Goal: Task Accomplishment & Management: Manage account settings

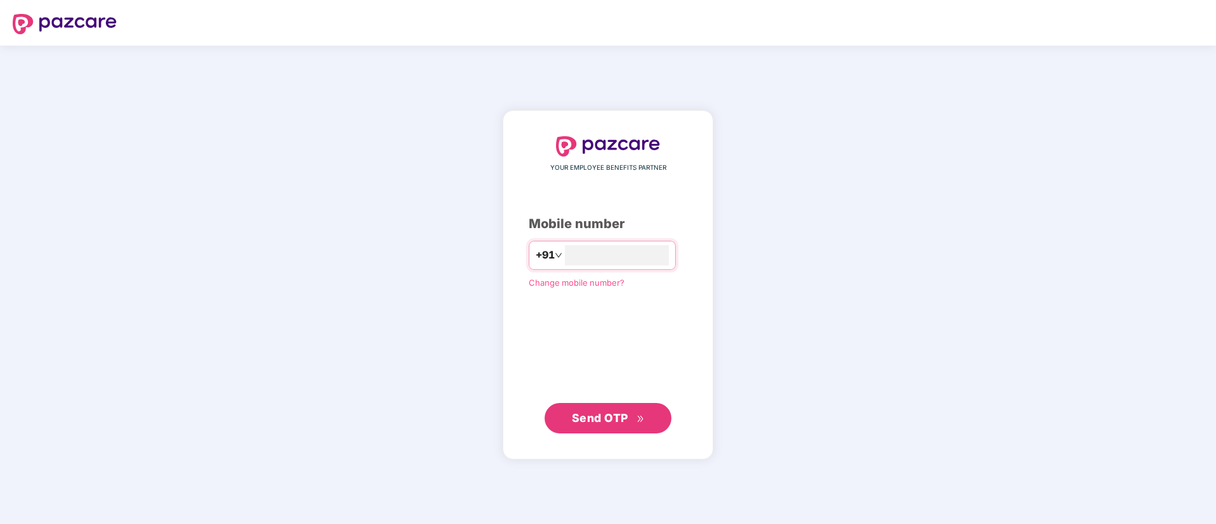
type input "**********"
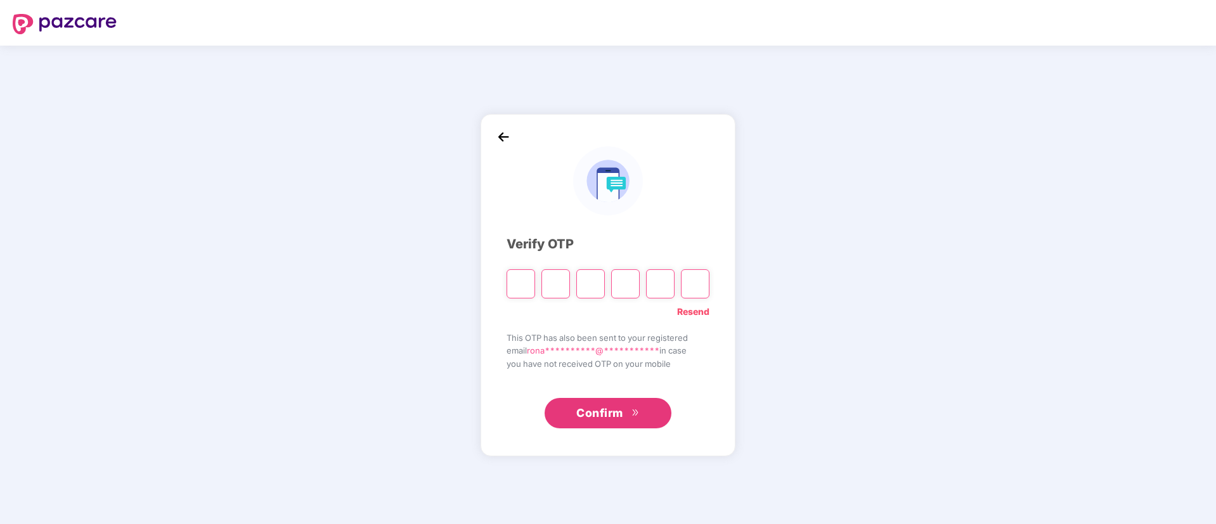
paste input "*"
type input "*"
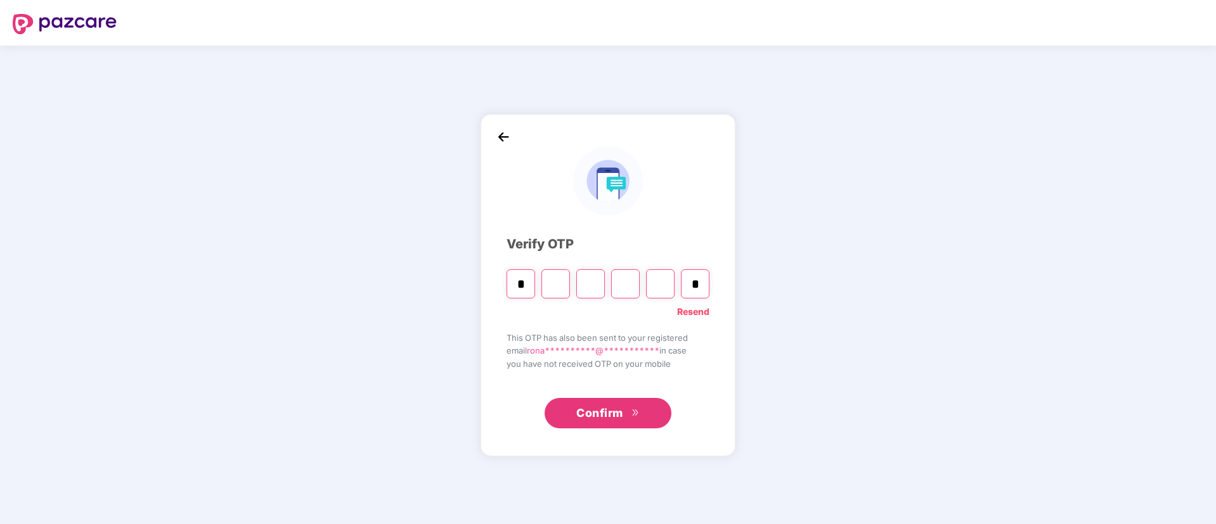
type input "*"
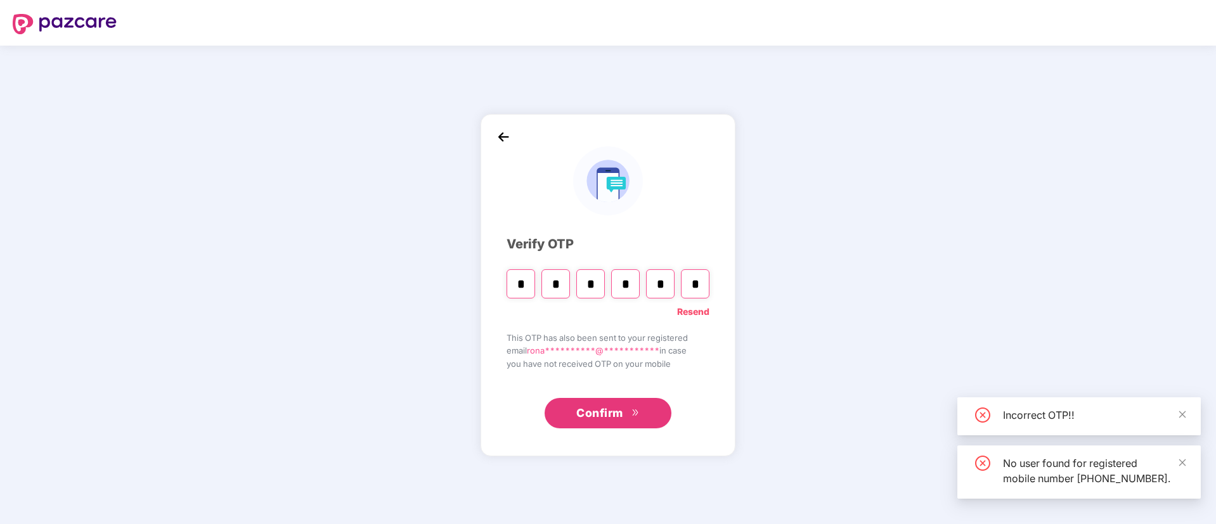
click at [700, 313] on link "Resend" at bounding box center [693, 312] width 32 height 14
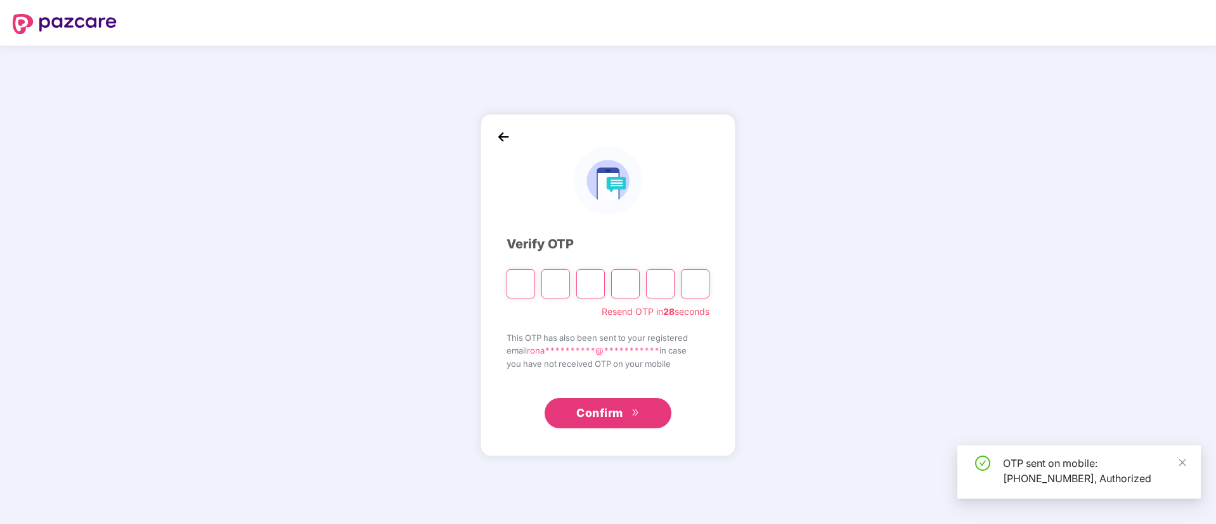
click at [523, 284] on input "Please enter verification code. Digit 1" at bounding box center [521, 284] width 29 height 29
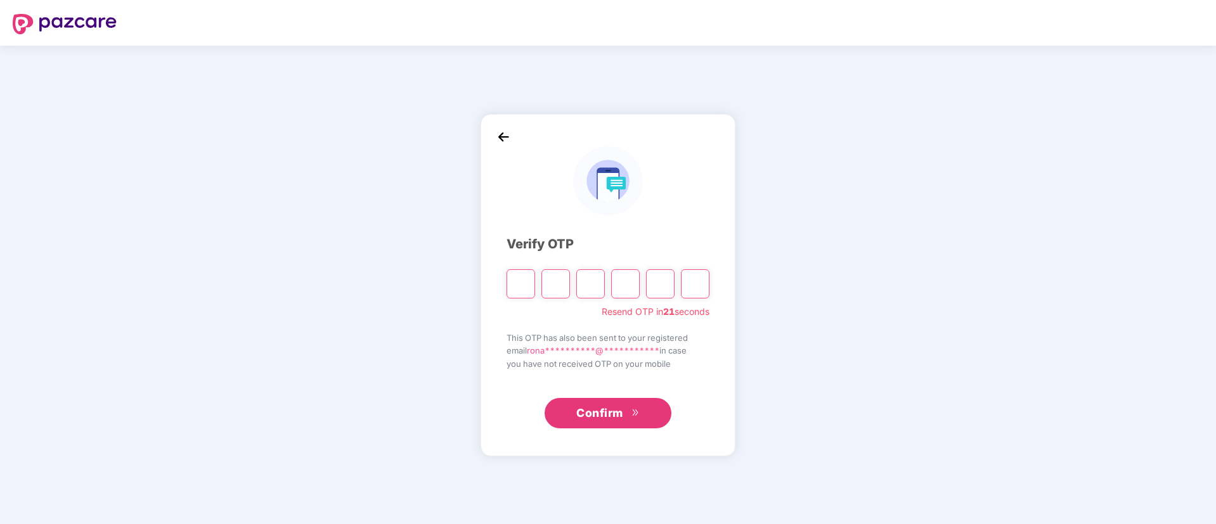
type input "*"
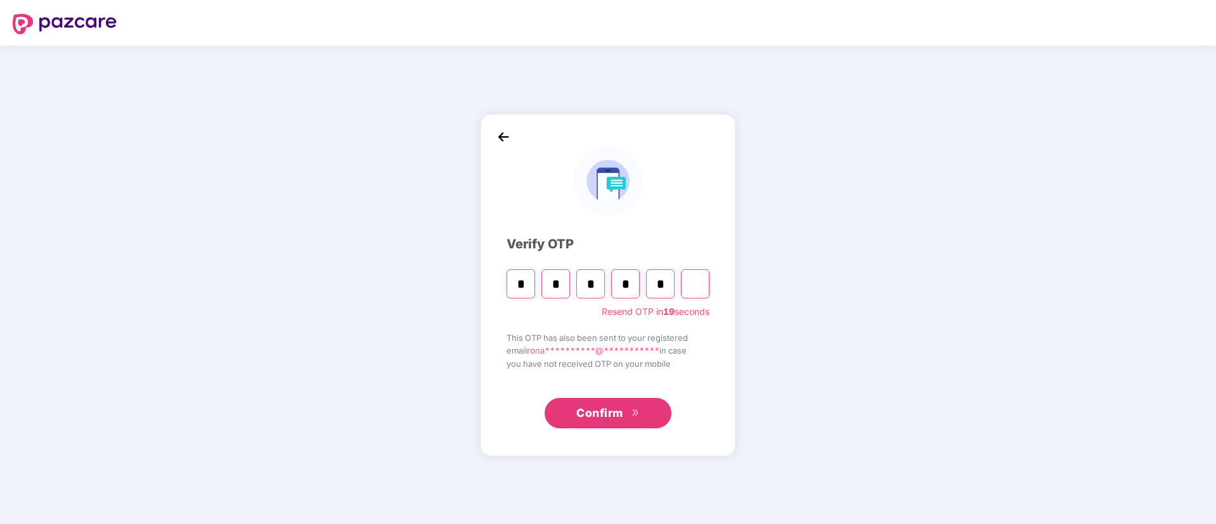
type input "*"
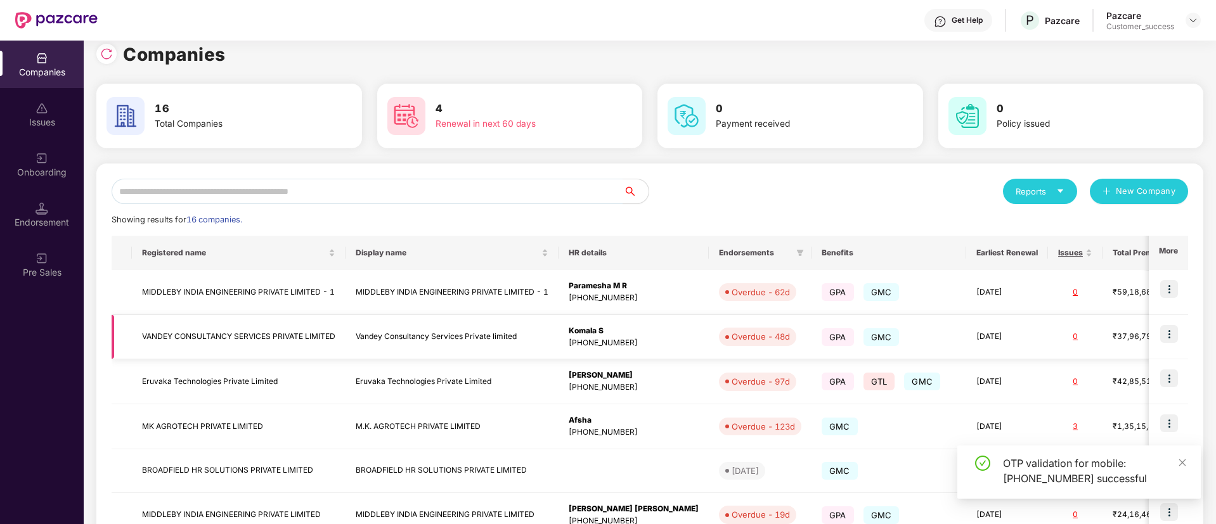
scroll to position [13, 0]
click at [422, 195] on input "text" at bounding box center [368, 190] width 512 height 25
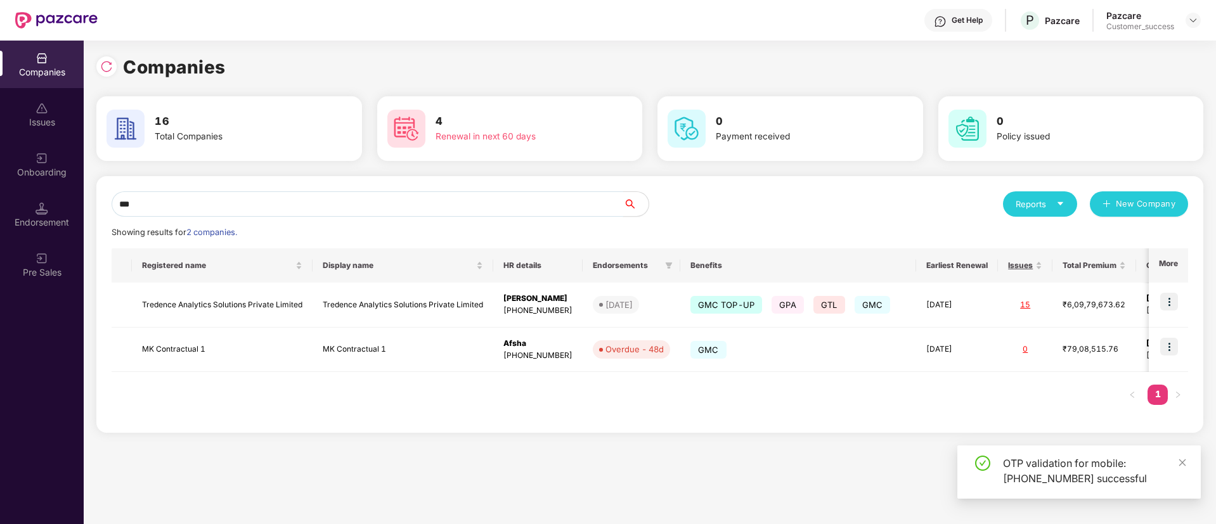
scroll to position [0, 0]
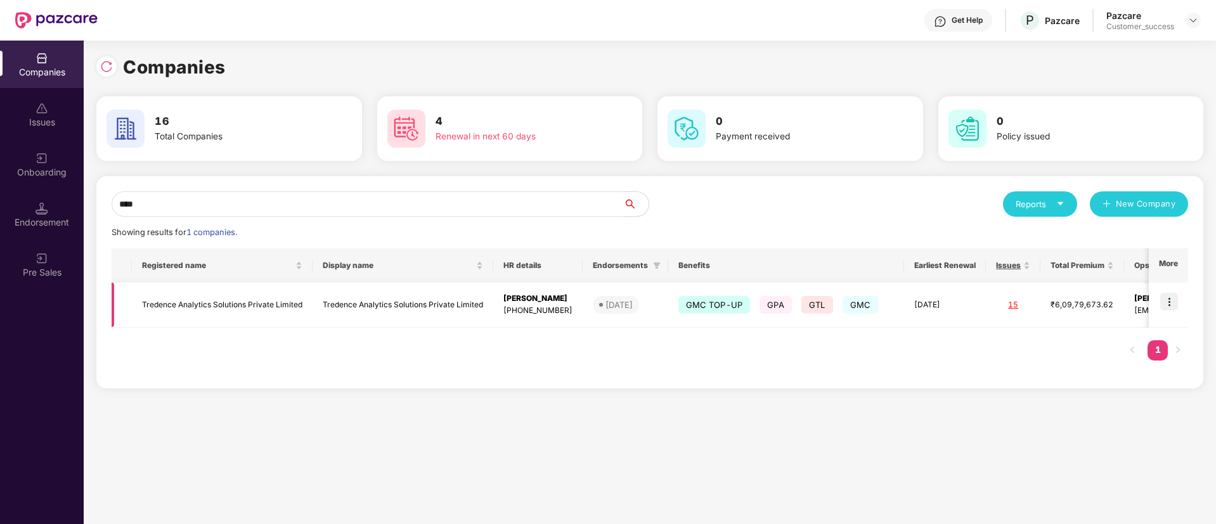
type input "****"
click at [1174, 301] on img at bounding box center [1170, 302] width 18 height 18
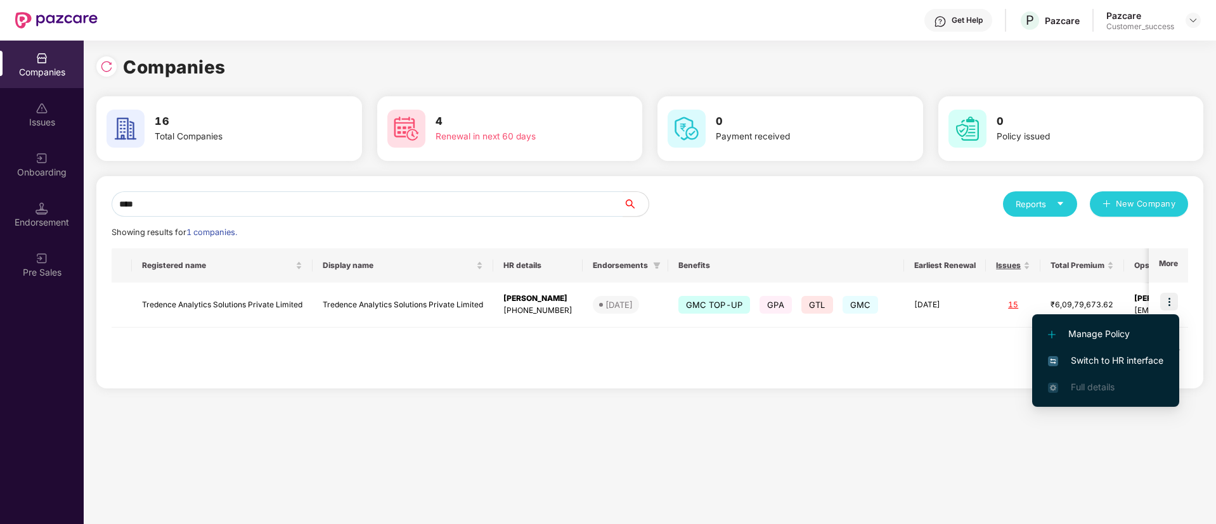
click at [1104, 356] on span "Switch to HR interface" at bounding box center [1105, 361] width 115 height 14
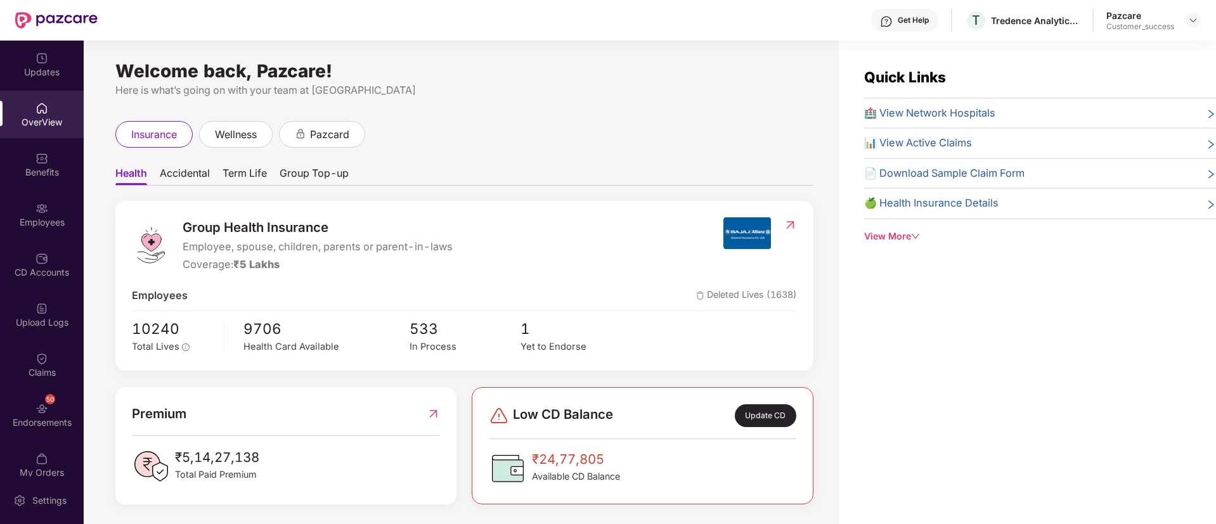
click at [56, 234] on div "Employees" at bounding box center [42, 215] width 84 height 48
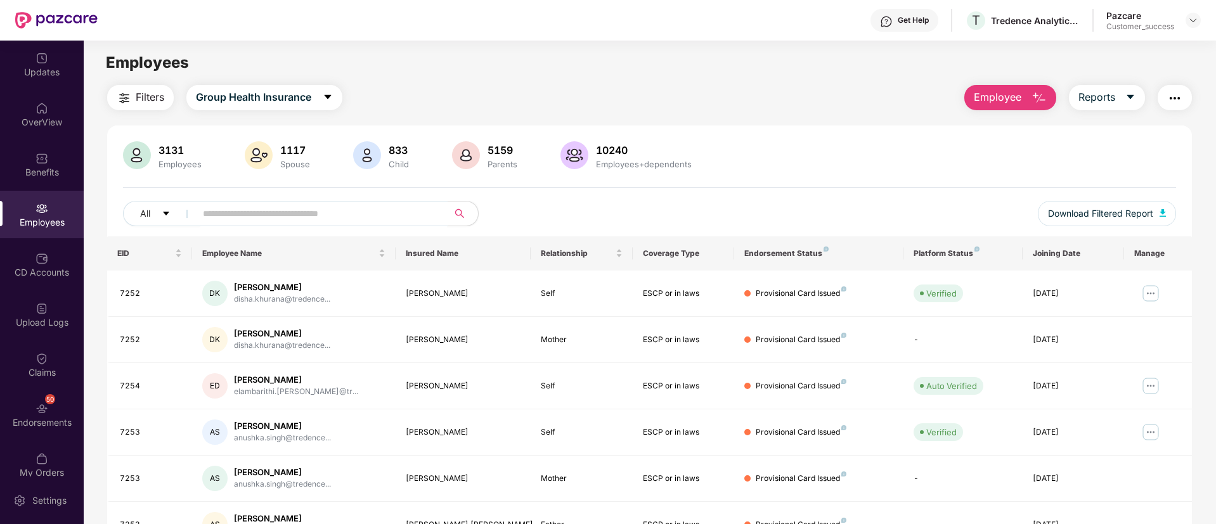
click at [265, 212] on input "text" at bounding box center [317, 213] width 228 height 19
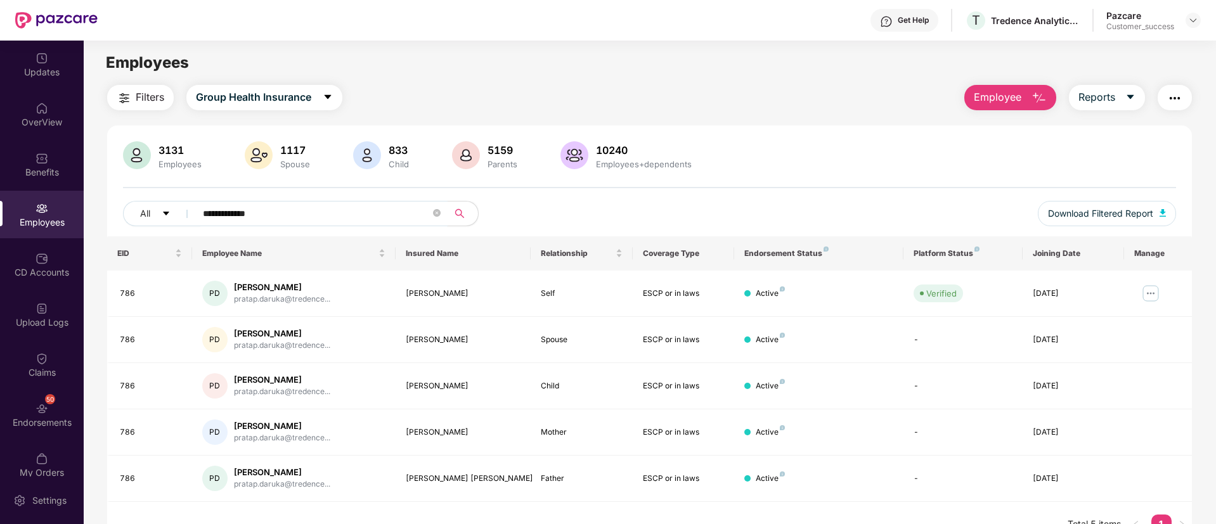
scroll to position [41, 0]
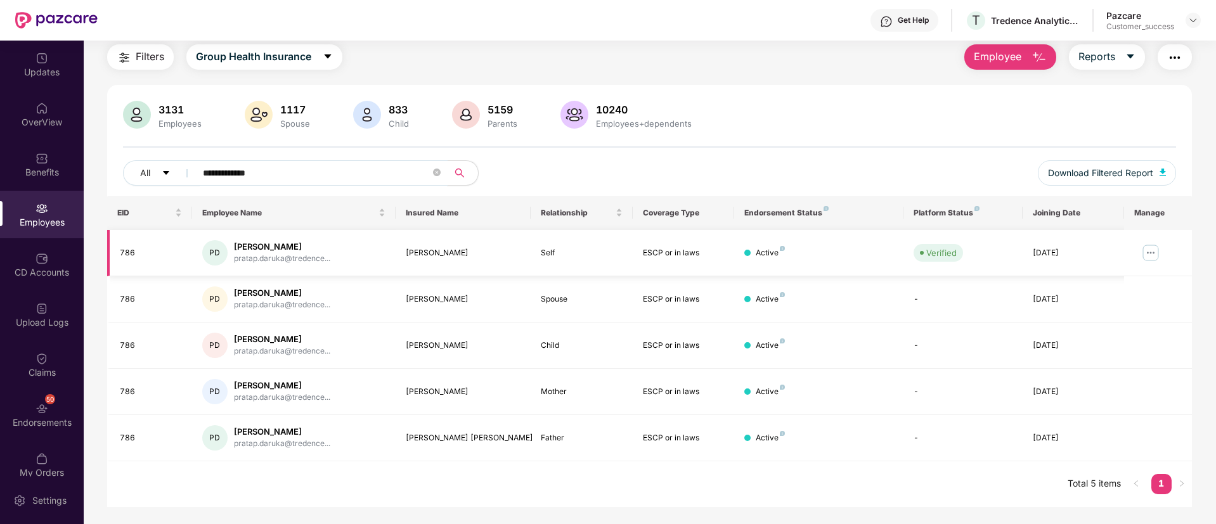
type input "**********"
click at [1154, 252] on img at bounding box center [1151, 253] width 20 height 20
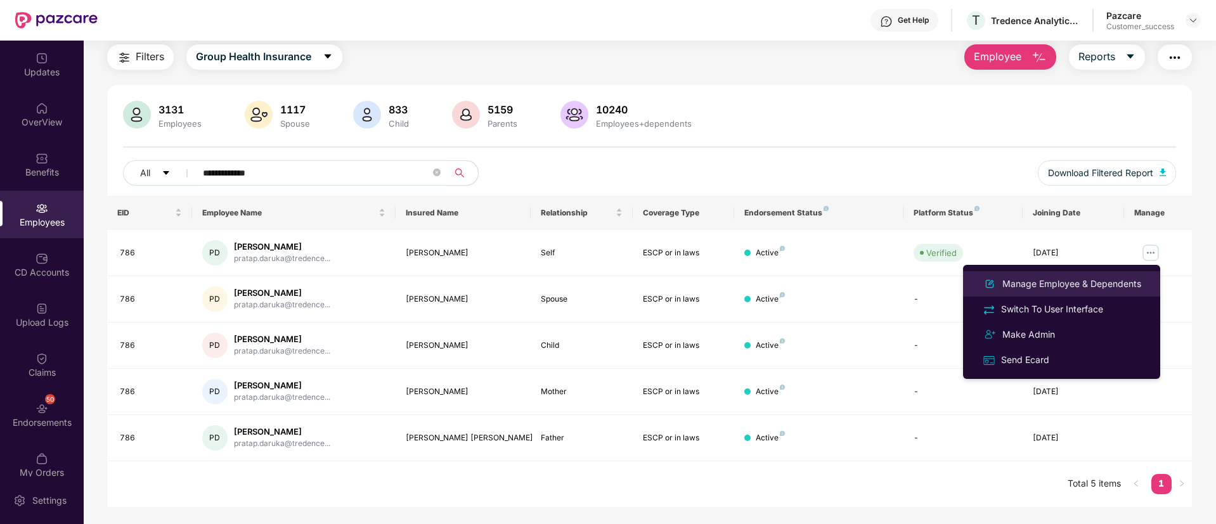
click at [1098, 278] on div "Manage Employee & Dependents" at bounding box center [1072, 284] width 144 height 14
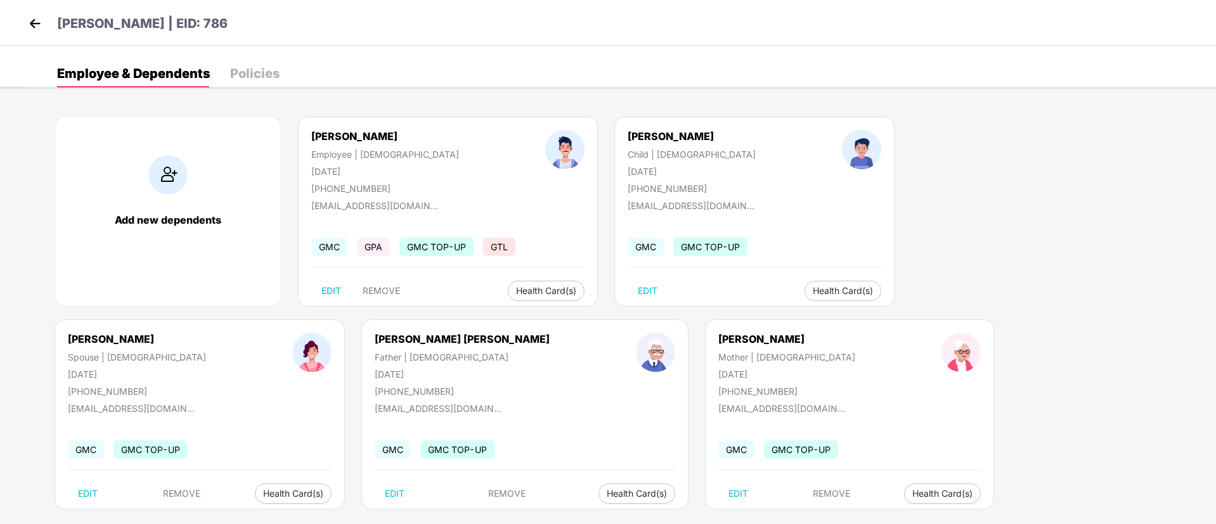
click at [370, 190] on div "[PHONE_NUMBER]" at bounding box center [385, 188] width 148 height 11
copy div "[PHONE_NUMBER]"
click at [815, 408] on div "Add new dependents [PERSON_NAME] Employee | [DEMOGRAPHIC_DATA] [DATE] [PHONE_NU…" at bounding box center [622, 320] width 1187 height 444
